Goal: Find specific fact: Find specific fact

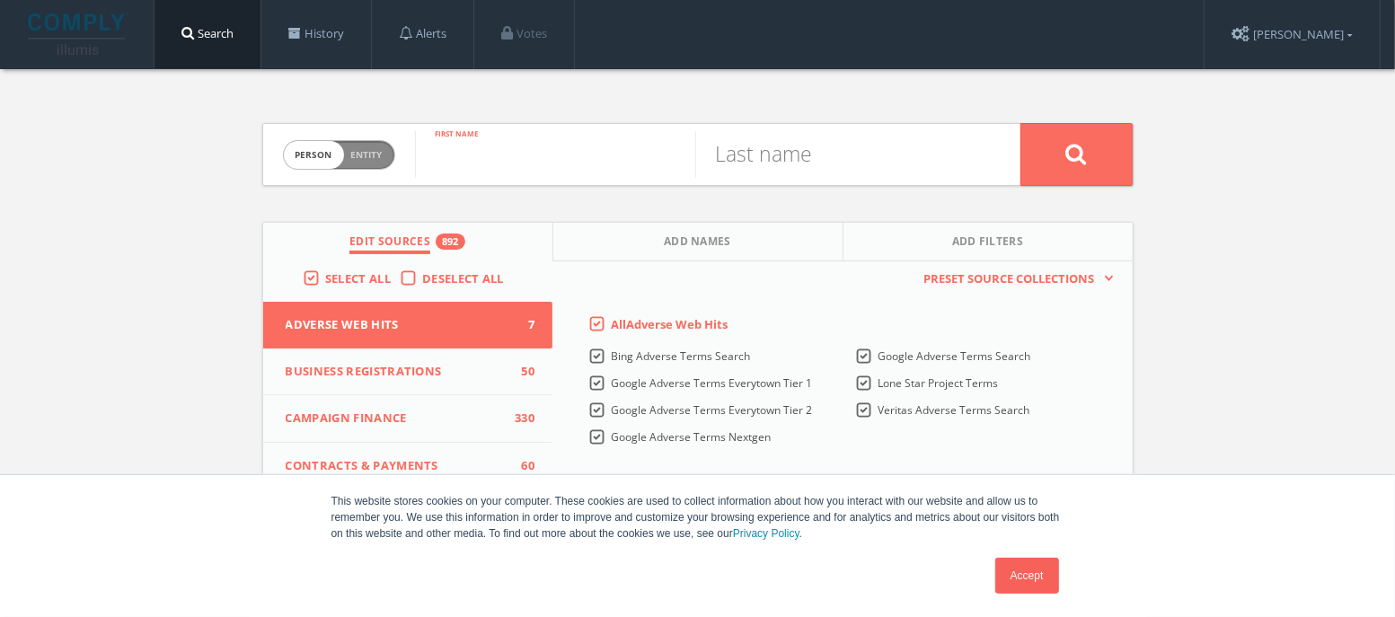
click at [549, 154] on input "text" at bounding box center [555, 154] width 280 height 47
type input "C"
type input "[PERSON_NAME]"
click at [1021, 584] on link "Accept" at bounding box center [1027, 576] width 64 height 36
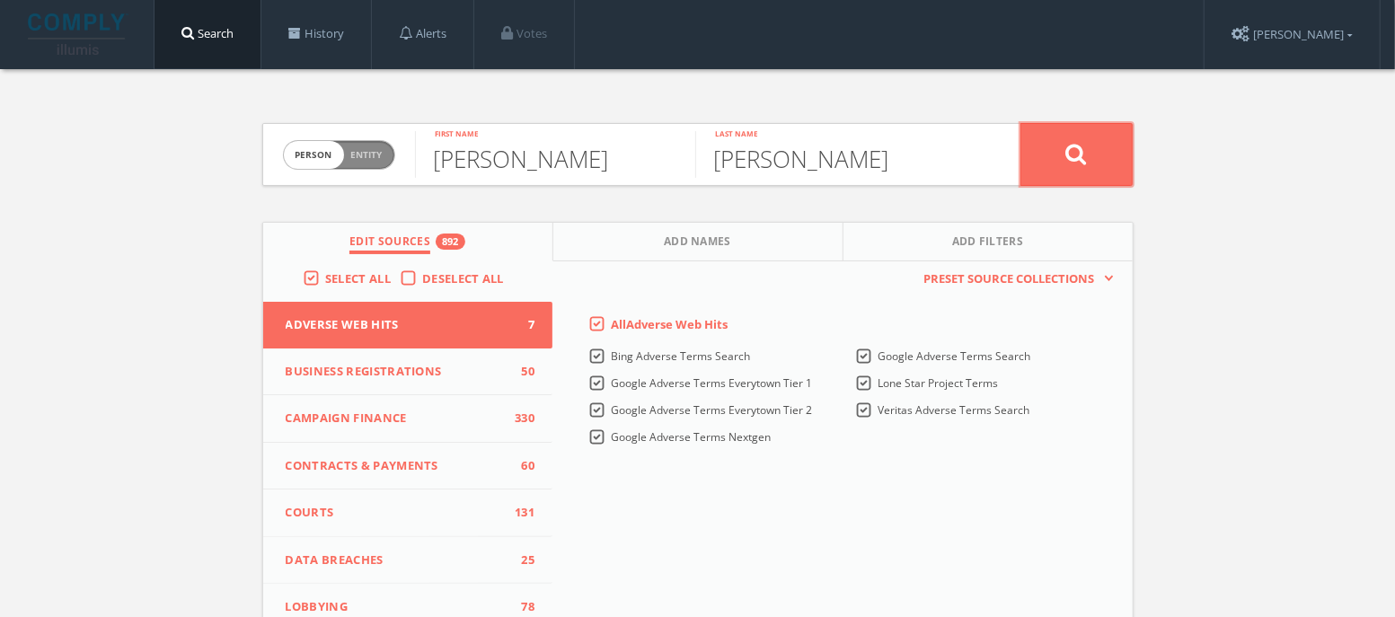
click at [1068, 161] on icon at bounding box center [1076, 154] width 22 height 22
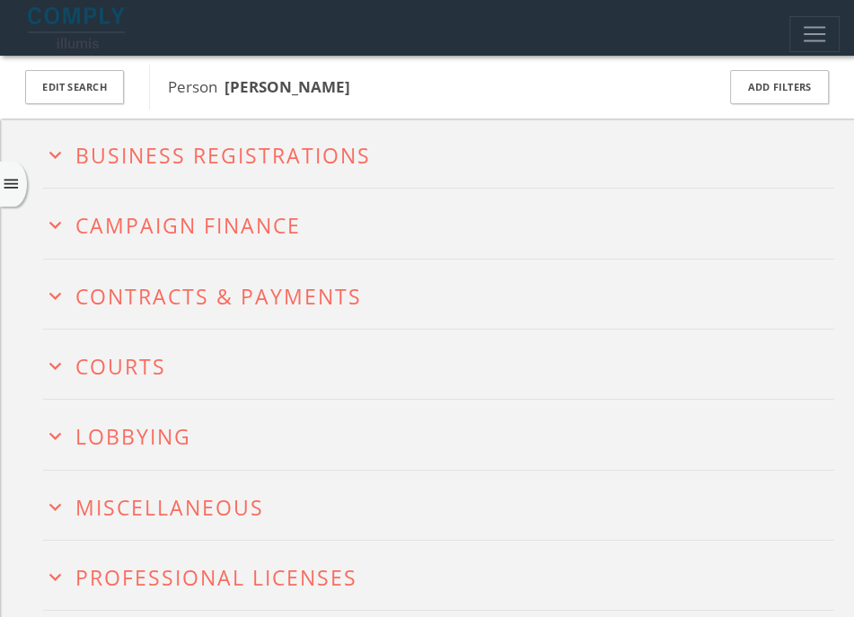
click at [13, 179] on icon "menu" at bounding box center [11, 184] width 19 height 19
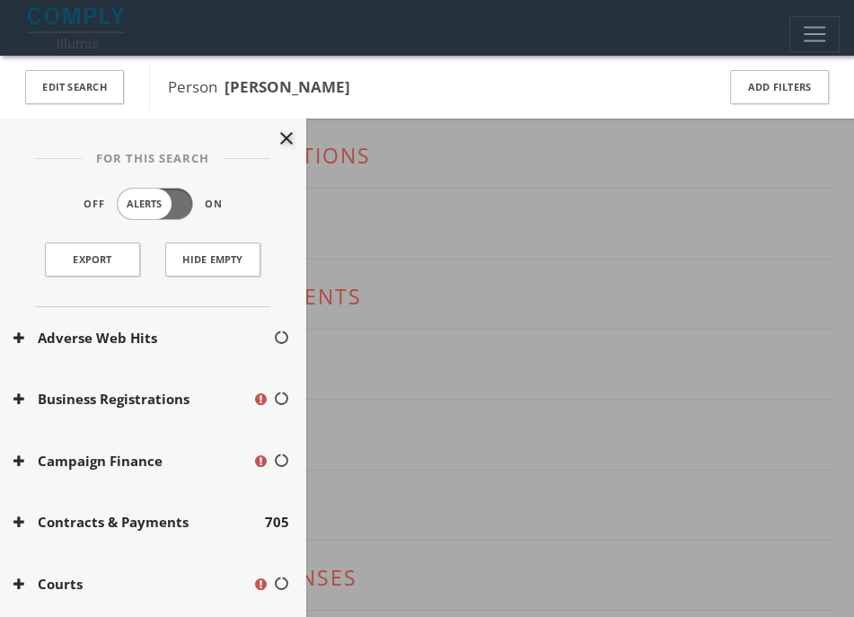
click at [276, 135] on icon "close" at bounding box center [287, 139] width 22 height 22
